Goal: Transaction & Acquisition: Purchase product/service

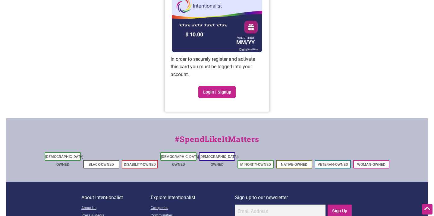
scroll to position [61, 0]
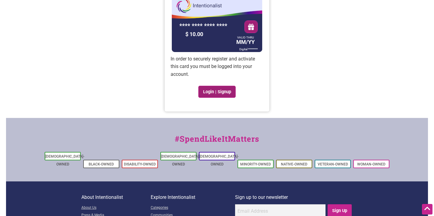
click at [209, 92] on link "Login | Signup" at bounding box center [216, 92] width 37 height 12
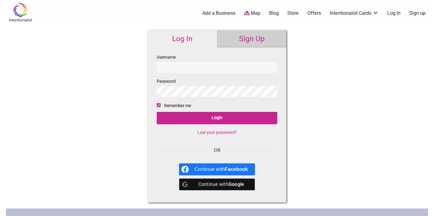
click at [239, 38] on link "Sign Up" at bounding box center [251, 38] width 69 height 17
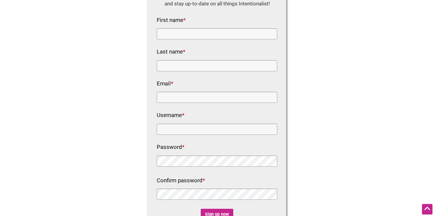
scroll to position [28, 0]
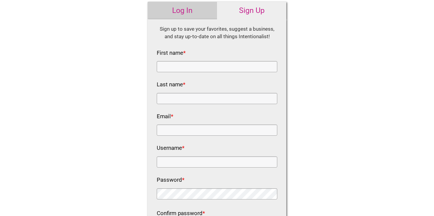
click at [205, 19] on link "Log In" at bounding box center [182, 10] width 69 height 17
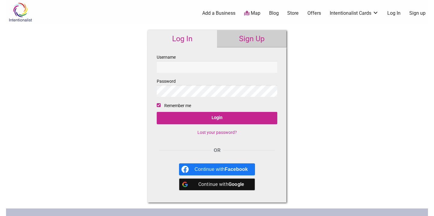
click at [215, 185] on div "Continue with Google" at bounding box center [221, 185] width 53 height 12
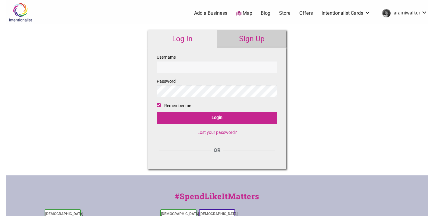
click at [223, 68] on input "Username" at bounding box center [217, 67] width 121 height 12
type input "aramiwalkermusic@gmail.com"
click at [221, 99] on fieldset "Username aramiwalkermusic@gmail.com Password Remember me Login Lost your passwo…" at bounding box center [217, 97] width 121 height 87
click at [178, 112] on fieldset "Username aramiwalkermusic@gmail.com Password Remember me Login Lost your passwo…" at bounding box center [217, 97] width 121 height 87
click at [250, 40] on link "Sign Up" at bounding box center [251, 38] width 69 height 17
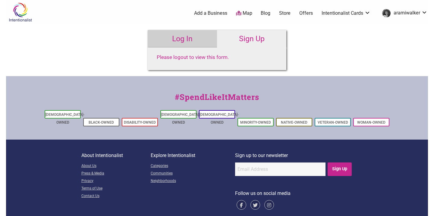
click at [289, 11] on link "Store" at bounding box center [284, 13] width 11 height 7
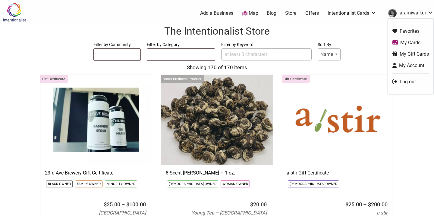
select select
click at [430, 8] on link "aramiwalker" at bounding box center [409, 13] width 48 height 11
click at [417, 39] on link "My Cards" at bounding box center [410, 42] width 36 height 7
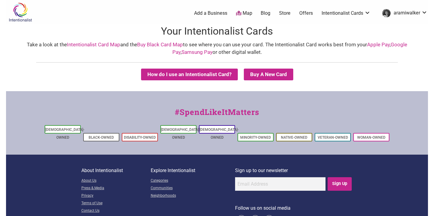
click at [362, 9] on ul "0 Add a Business Map Blog Store Offers Intentionalist Cards Buy Black Card Inte…" at bounding box center [246, 13] width 371 height 11
click at [362, 12] on link "Intentionalist Cards" at bounding box center [345, 13] width 49 height 7
click at [333, 50] on link "My Cards" at bounding box center [346, 51] width 39 height 7
click at [216, 75] on button "How do I use an Intentionalist Card?" at bounding box center [189, 75] width 97 height 12
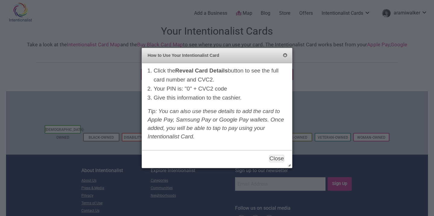
click at [284, 57] on button "Close" at bounding box center [285, 55] width 5 height 5
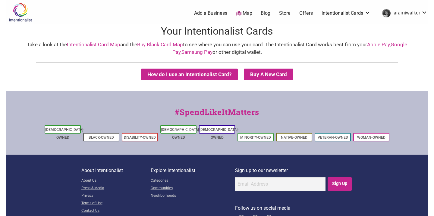
click at [284, 12] on link "Store" at bounding box center [284, 13] width 11 height 7
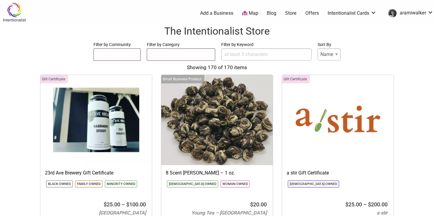
select select
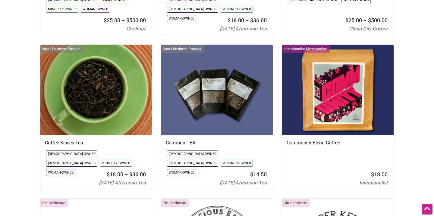
scroll to position [1899, 0]
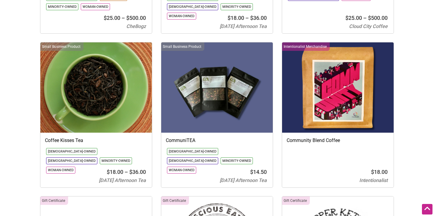
click at [259, 100] on img at bounding box center [216, 87] width 111 height 90
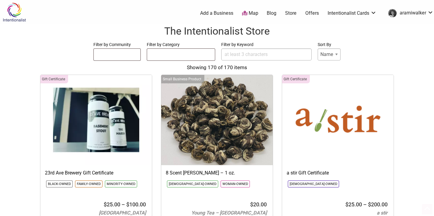
select select
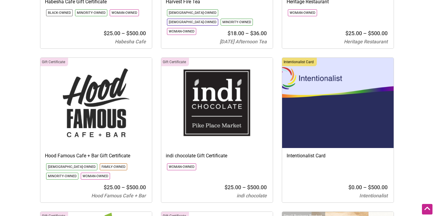
scroll to position [3444, 0]
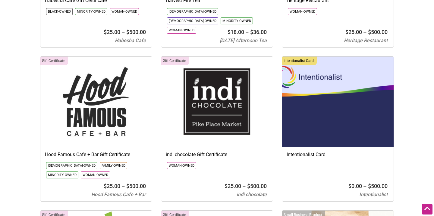
click at [301, 150] on div "Intentionalist Card The Intentionalist Card can be used in person and online at…" at bounding box center [337, 164] width 111 height 29
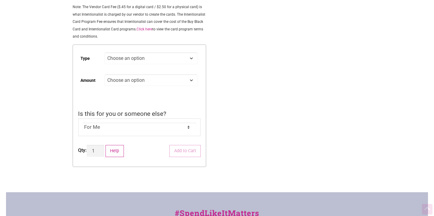
scroll to position [121, 0]
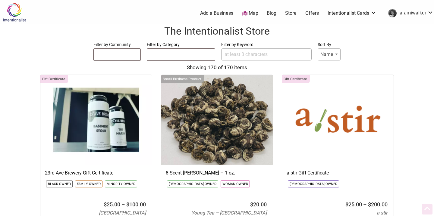
select select
click at [209, 51] on ul at bounding box center [181, 54] width 68 height 10
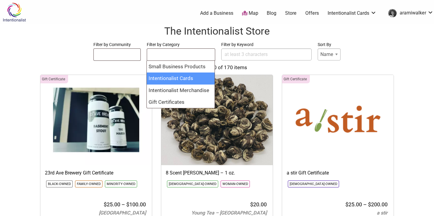
select select "2257"
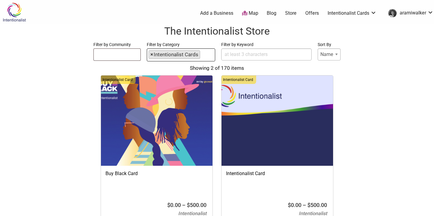
click at [152, 54] on span "×" at bounding box center [151, 55] width 3 height 8
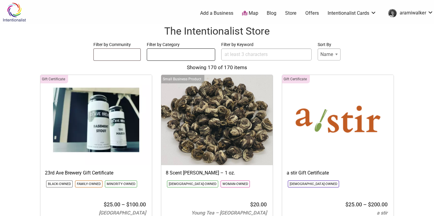
click at [156, 55] on ul at bounding box center [181, 54] width 68 height 10
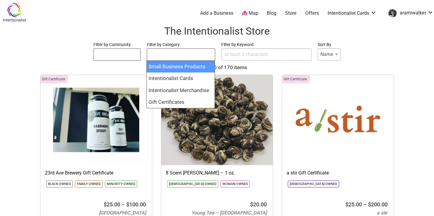
select select "2165"
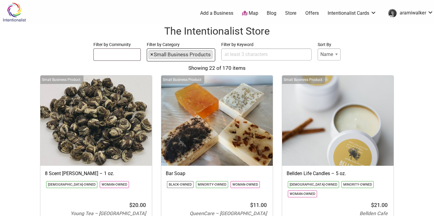
click at [151, 55] on span "×" at bounding box center [151, 55] width 3 height 8
select select
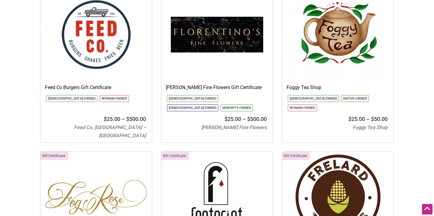
scroll to position [2732, 0]
click at [129, 84] on h3 "Feed Co Burgers Gift Certificate" at bounding box center [96, 87] width 102 height 7
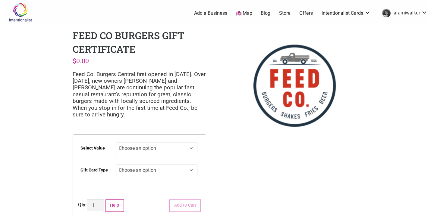
click at [159, 145] on select "Choose an option $25 $50 $100 $200 $500" at bounding box center [157, 149] width 82 height 12
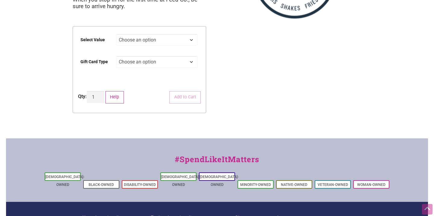
scroll to position [108, 0]
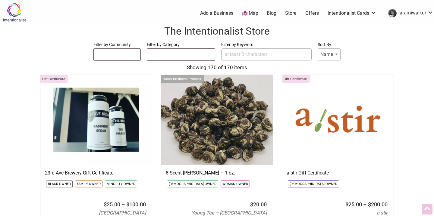
select select
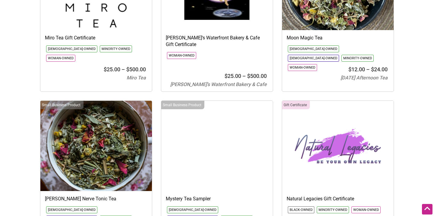
scroll to position [4810, 0]
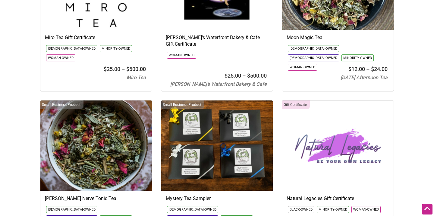
click at [131, 150] on img at bounding box center [95, 146] width 111 height 90
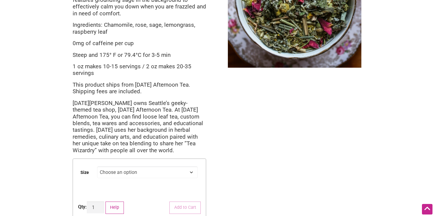
scroll to position [95, 0]
click at [111, 169] on select "Choose an option 1 oz 2 oz" at bounding box center [147, 172] width 101 height 12
select select "1 oz"
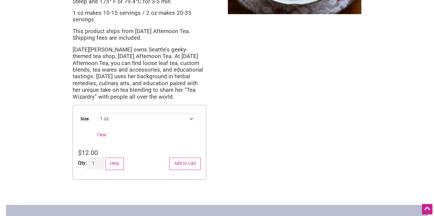
scroll to position [147, 0]
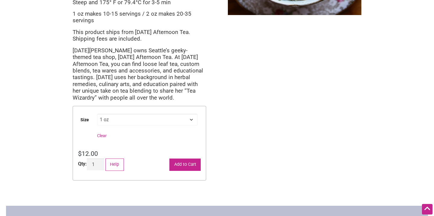
click at [197, 165] on button "Add to Cart" at bounding box center [184, 165] width 31 height 12
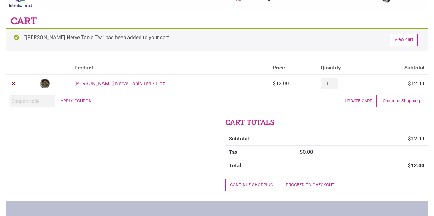
scroll to position [15, 0]
click at [302, 183] on link "Proceed to checkout" at bounding box center [310, 185] width 58 height 12
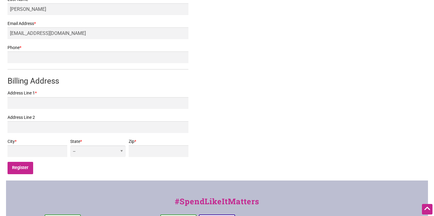
scroll to position [161, 0]
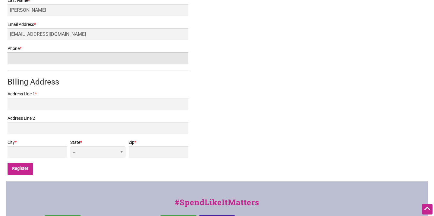
click at [52, 63] on input "Phone *" at bounding box center [98, 58] width 181 height 12
type input "2068337293"
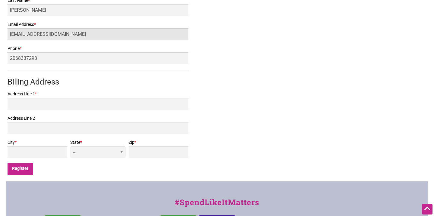
type input "3821 Fremont Way N"
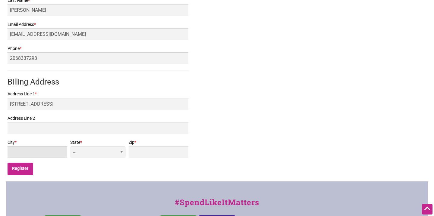
type input "Seattle"
select select "WA"
type input "98103"
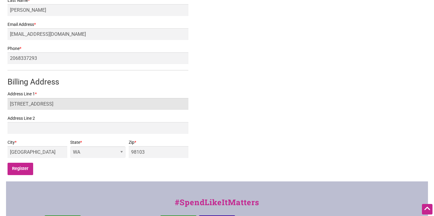
click at [71, 103] on input "3821 Fremont Way N" at bounding box center [98, 104] width 181 height 12
type input "3821 Fremont Way N"
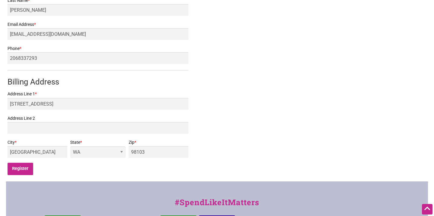
click at [25, 121] on label "Address Line 2" at bounding box center [98, 119] width 181 height 8
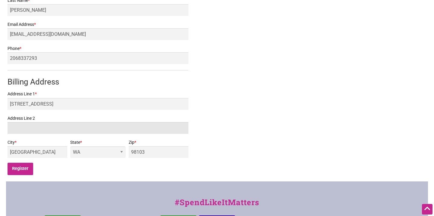
click at [25, 122] on input "Address Line 2" at bounding box center [98, 128] width 181 height 12
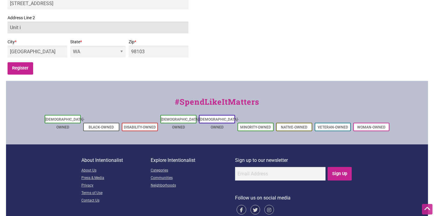
scroll to position [270, 0]
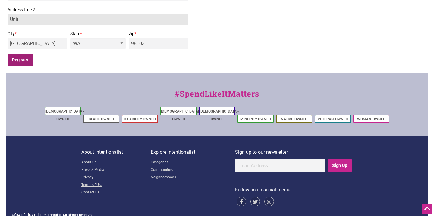
type input "Unit i"
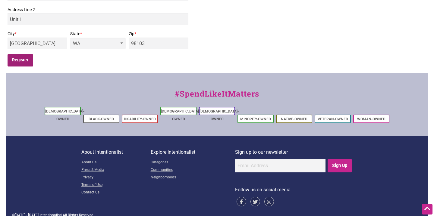
click at [29, 60] on input "Register" at bounding box center [21, 60] width 26 height 12
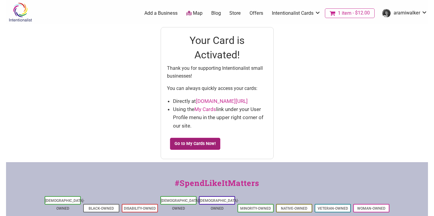
click at [208, 139] on link "Go to My Cards Now!" at bounding box center [195, 144] width 51 height 12
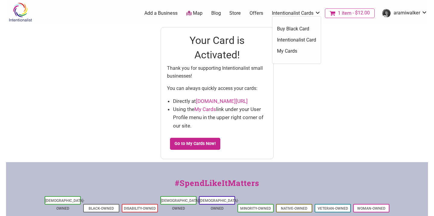
click at [285, 49] on link "My Cards" at bounding box center [296, 51] width 39 height 7
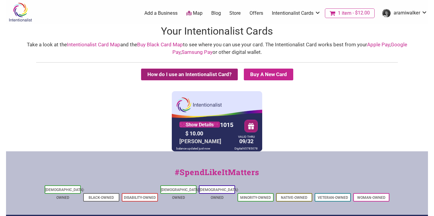
click at [230, 73] on button "How do I use an Intentionalist Card?" at bounding box center [189, 75] width 97 height 12
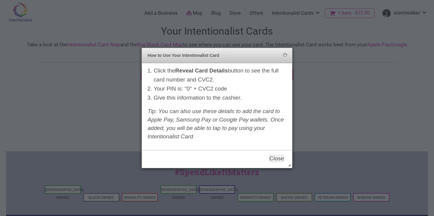
click at [330, 58] on div at bounding box center [217, 108] width 434 height 216
click at [283, 53] on button "Close" at bounding box center [285, 55] width 5 height 5
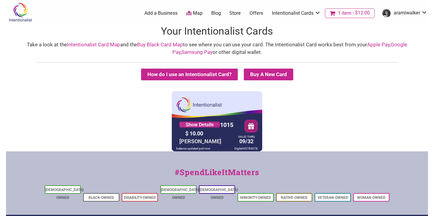
click at [218, 129] on div "$ 10.00" at bounding box center [209, 133] width 51 height 9
click at [217, 125] on link "Show Details" at bounding box center [199, 125] width 41 height 6
click at [212, 125] on link "Show Details" at bounding box center [199, 125] width 41 height 6
click at [238, 12] on link "Store" at bounding box center [234, 13] width 11 height 7
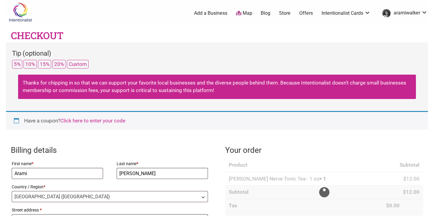
select select "WA"
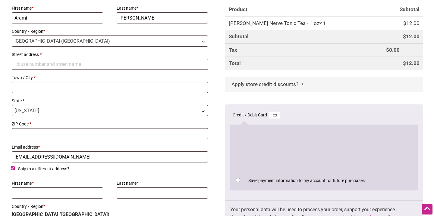
scroll to position [155, 0]
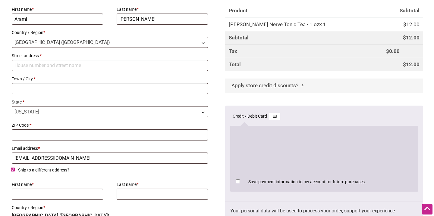
click at [265, 86] on span "Apply store credit discounts?" at bounding box center [264, 86] width 67 height 6
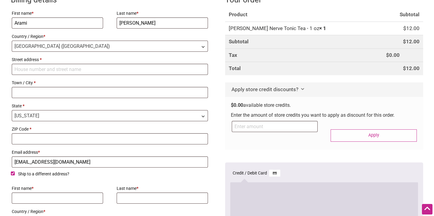
scroll to position [154, 0]
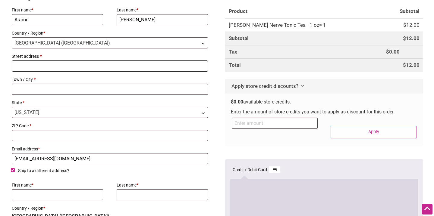
click at [146, 70] on input "Street address *" at bounding box center [110, 66] width 196 height 11
type input "3821 Fremont Way N"
type input "[GEOGRAPHIC_DATA]"
type input "98103"
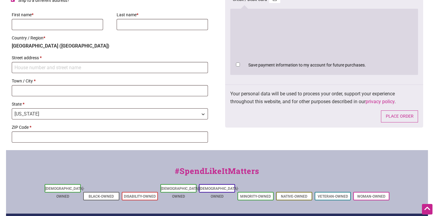
scroll to position [324, 0]
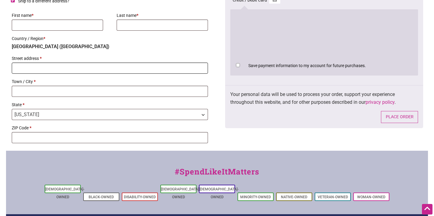
click at [79, 68] on input "Street address *" at bounding box center [110, 68] width 196 height 11
type input "3821 Fremont Way N"
type input "Arami"
type input "Walker"
type input "Seattle"
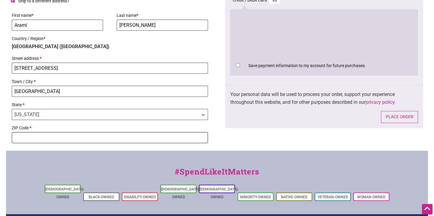
type input "98103"
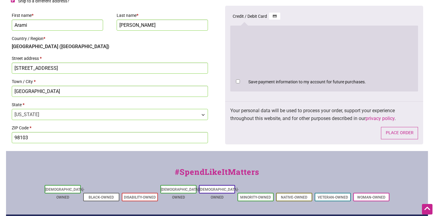
click at [81, 71] on input "3821 Fremont Way N" at bounding box center [110, 68] width 196 height 11
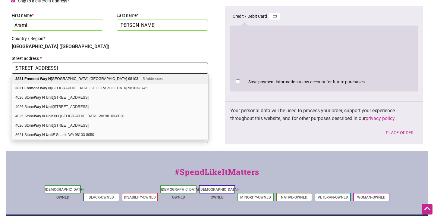
type input "3821 Fremont Way N Unit i"
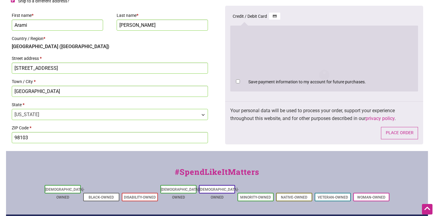
click at [95, 45] on p "Country / Region * United States (US)" at bounding box center [110, 42] width 198 height 18
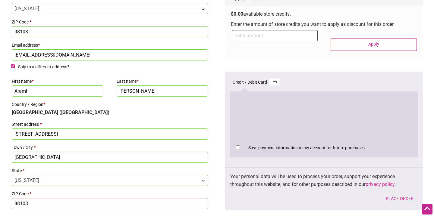
scroll to position [241, 0]
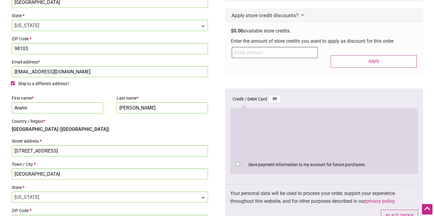
click at [275, 99] on img "Checkout" at bounding box center [274, 99] width 11 height 7
click at [0, 0] on input "Credit / Debit Card" at bounding box center [0, 0] width 0 height 0
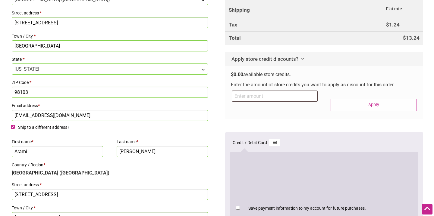
scroll to position [192, 0]
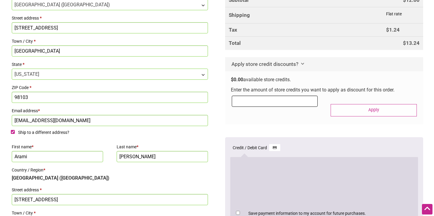
click at [275, 103] on input "Checkout" at bounding box center [275, 101] width 86 height 11
type input "10.00"
click at [390, 103] on label "Checkout" at bounding box center [373, 100] width 86 height 8
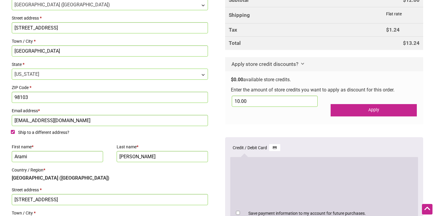
click at [392, 111] on button "Apply" at bounding box center [373, 110] width 86 height 12
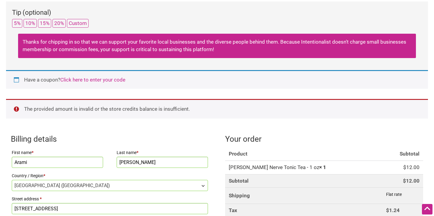
scroll to position [0, 0]
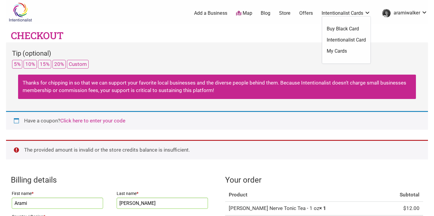
click at [343, 49] on link "My Cards" at bounding box center [346, 51] width 39 height 7
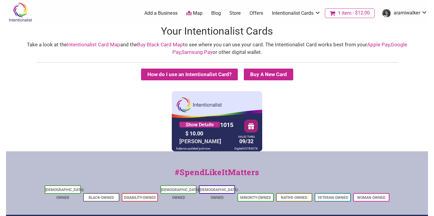
click at [252, 128] on icon "button" at bounding box center [251, 126] width 6 height 6
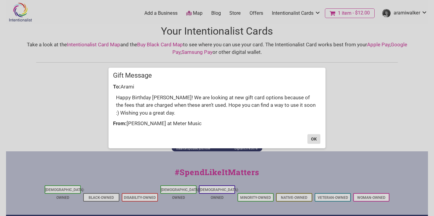
click at [313, 136] on button "OK" at bounding box center [313, 139] width 13 height 10
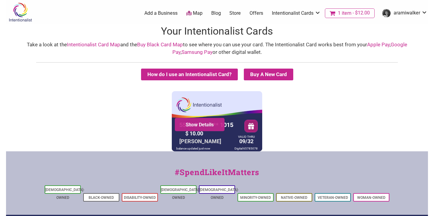
click at [214, 121] on div "Show Details" at bounding box center [200, 124] width 50 height 13
click at [210, 123] on link "Show Details" at bounding box center [199, 125] width 41 height 6
click at [200, 126] on link "Show Details" at bounding box center [199, 125] width 41 height 6
click at [359, 14] on span "$12.00" at bounding box center [360, 13] width 18 height 5
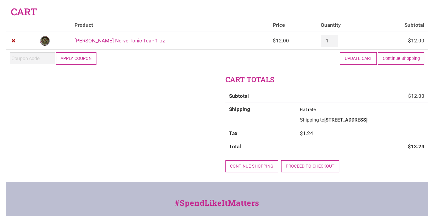
scroll to position [24, 0]
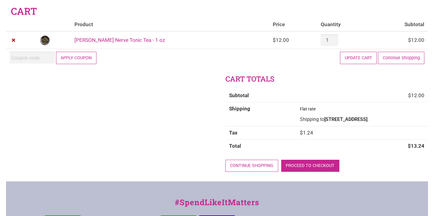
click at [315, 172] on link "Proceed to checkout" at bounding box center [310, 166] width 58 height 12
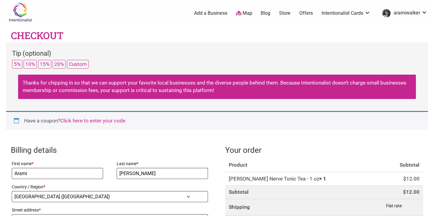
select select "US"
select select "WA"
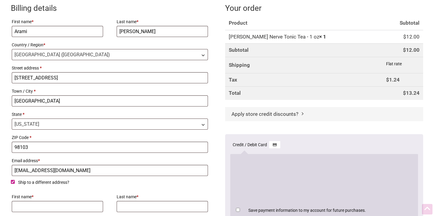
scroll to position [213, 0]
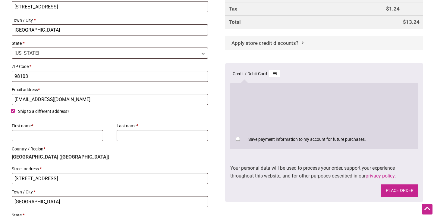
click at [402, 186] on button "Place order" at bounding box center [399, 191] width 37 height 12
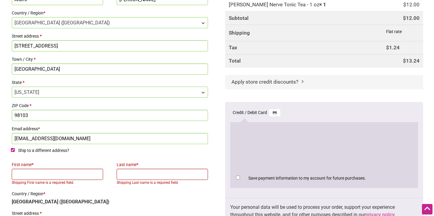
scroll to position [260, 0]
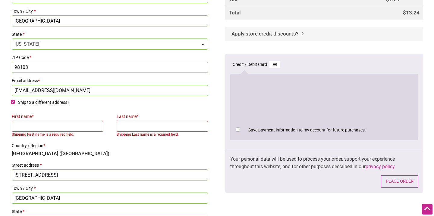
click at [66, 124] on input "First name *" at bounding box center [57, 126] width 91 height 11
type input "Arami"
type input "Walker"
type input "3821 Fremont Way N"
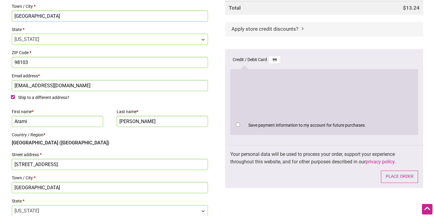
click at [140, 147] on p "Country / Region * United States (US)" at bounding box center [110, 139] width 198 height 18
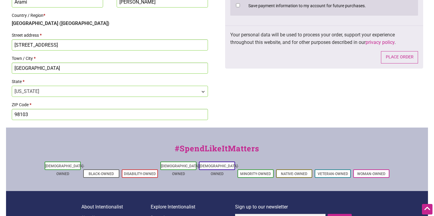
scroll to position [384, 0]
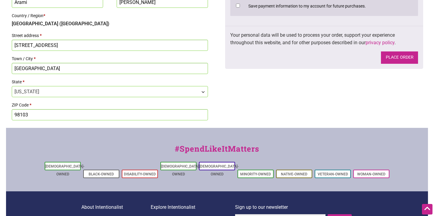
click at [403, 58] on button "Place order" at bounding box center [399, 58] width 37 height 12
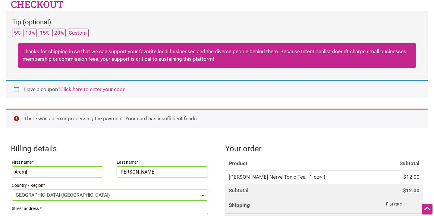
scroll to position [0, 0]
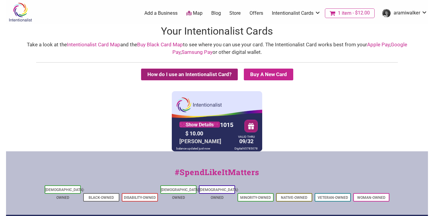
click at [222, 73] on button "How do I use an Intentionalist Card?" at bounding box center [189, 75] width 97 height 12
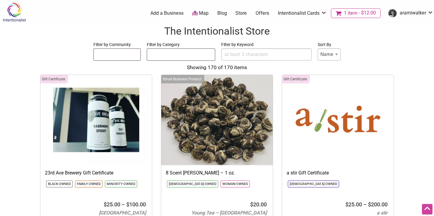
select select
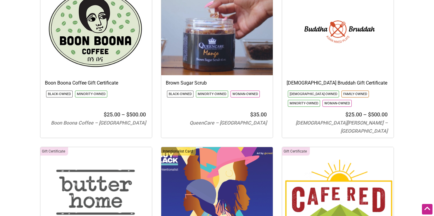
scroll to position [1180, 0]
